Goal: Go to known website

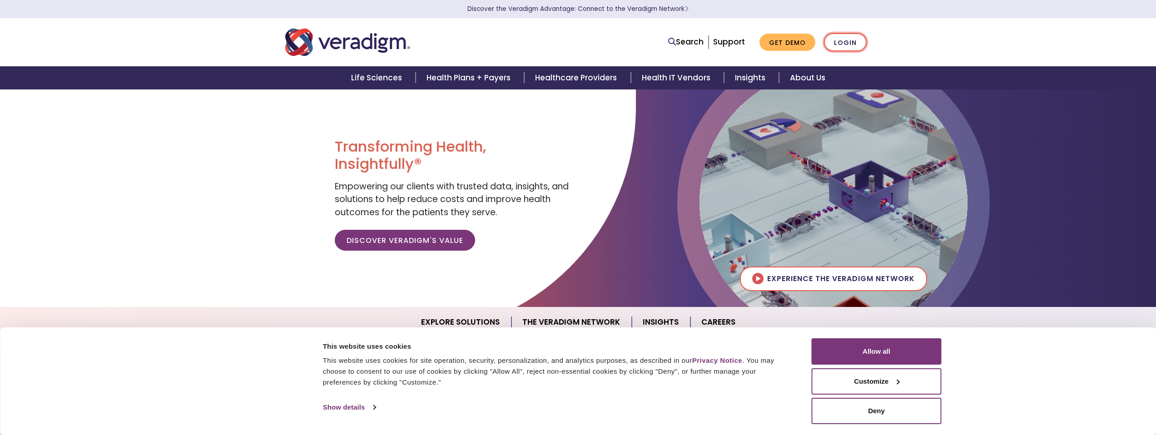
click at [844, 49] on link "Login" at bounding box center [845, 42] width 43 height 19
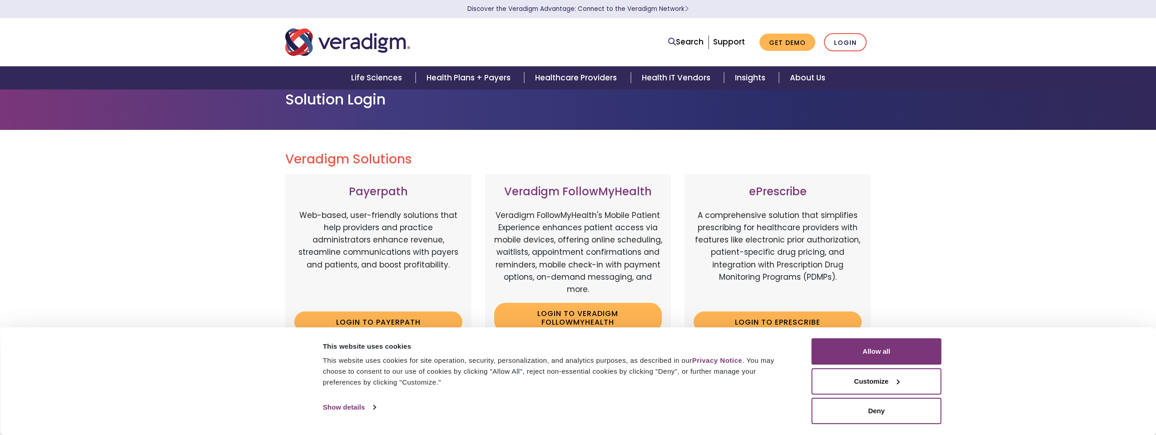
scroll to position [14, 0]
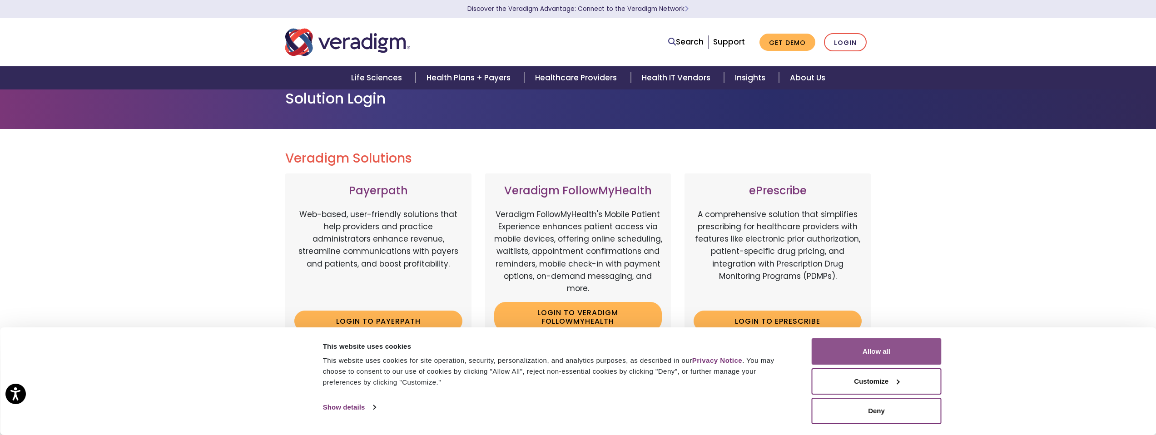
click at [893, 352] on button "Allow all" at bounding box center [877, 351] width 130 height 26
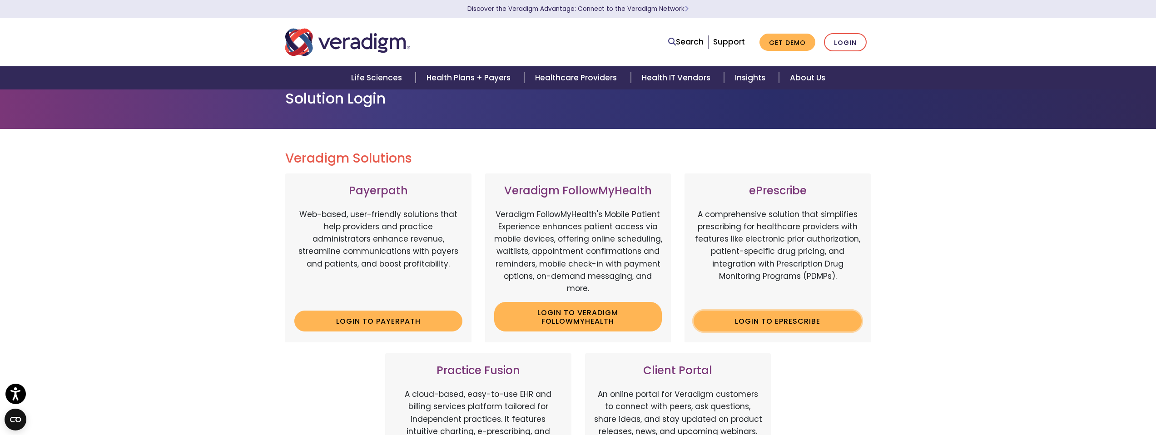
click at [832, 324] on link "Login to ePrescribe" at bounding box center [778, 321] width 168 height 21
